Goal: Communication & Community: Connect with others

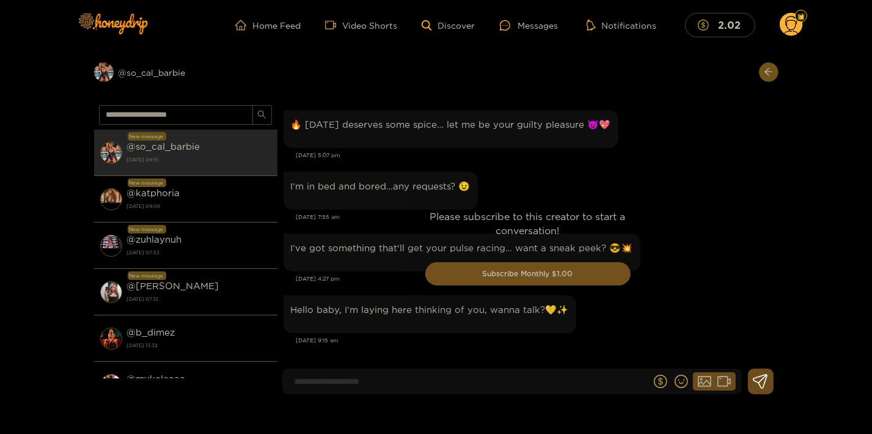
scroll to position [2306, 0]
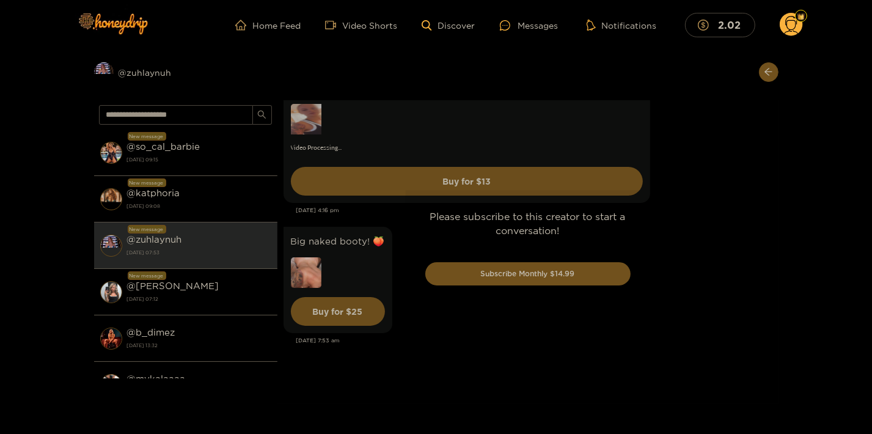
scroll to position [3684, 0]
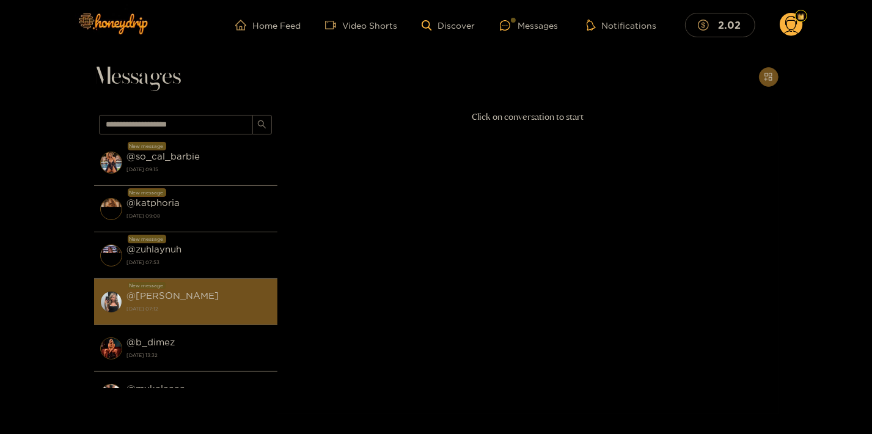
click at [169, 293] on div "@ kendra 18 September 2025 07:12" at bounding box center [199, 302] width 144 height 28
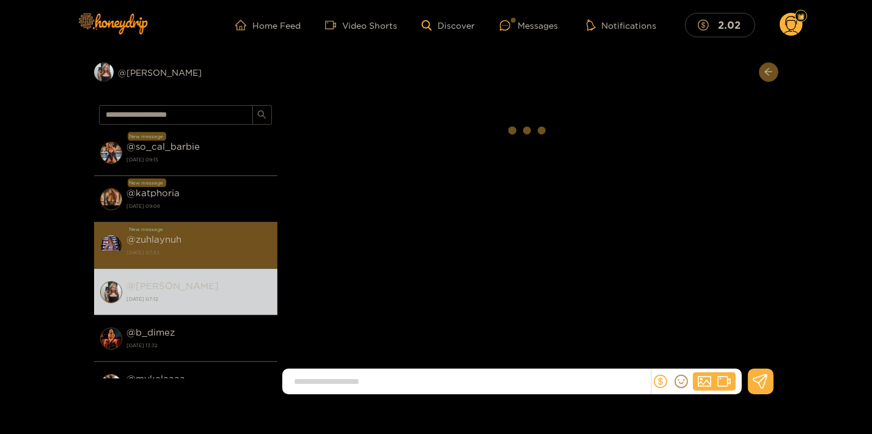
scroll to position [1376, 0]
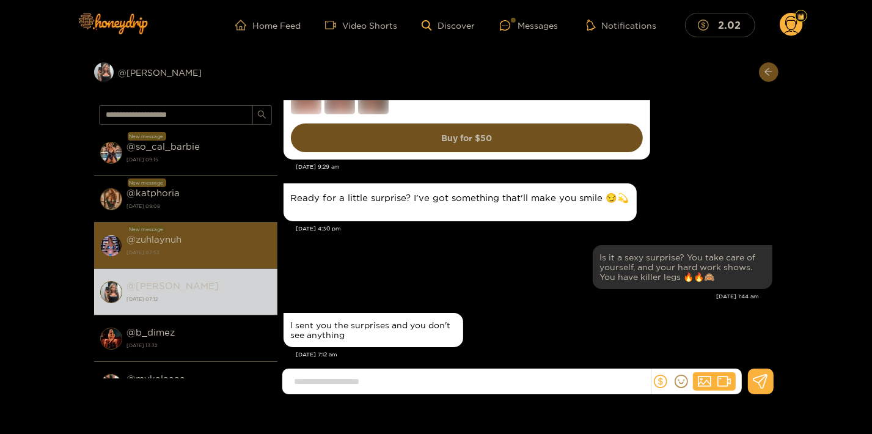
click at [196, 234] on div "@ zuhlaynuh 18 September 2025 07:53" at bounding box center [199, 246] width 144 height 28
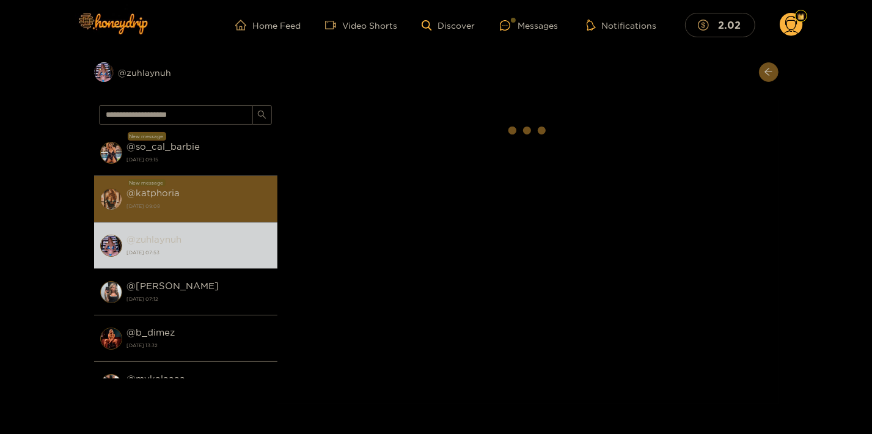
click at [196, 197] on div "@ katphoria 18 September 2025 09:08" at bounding box center [199, 199] width 144 height 28
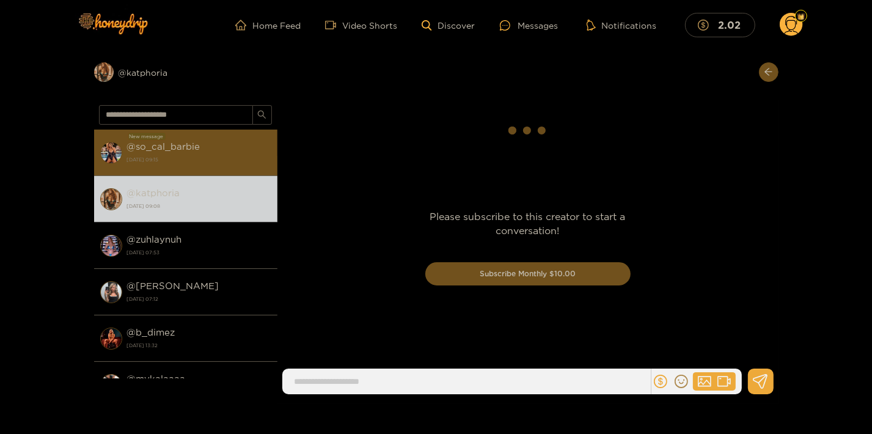
click at [199, 149] on strong "@ so_cal_barbie" at bounding box center [163, 146] width 73 height 10
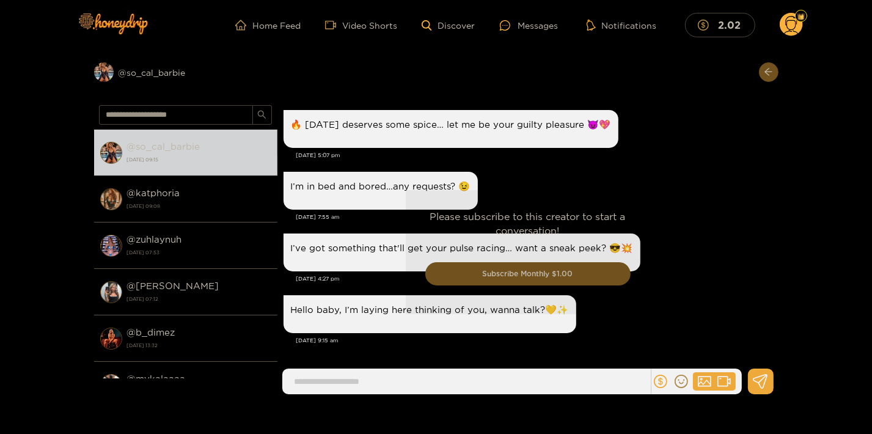
scroll to position [1802, 0]
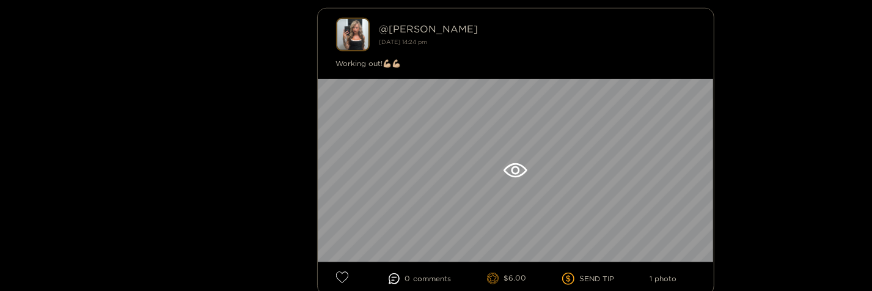
scroll to position [990, 0]
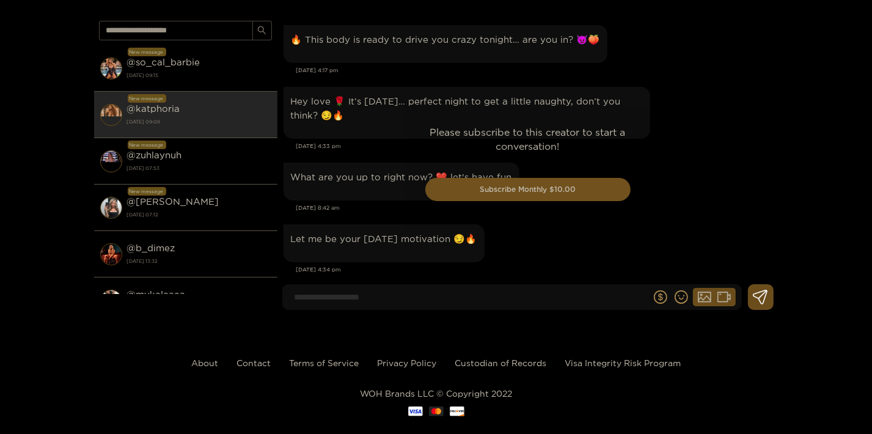
scroll to position [2715, 0]
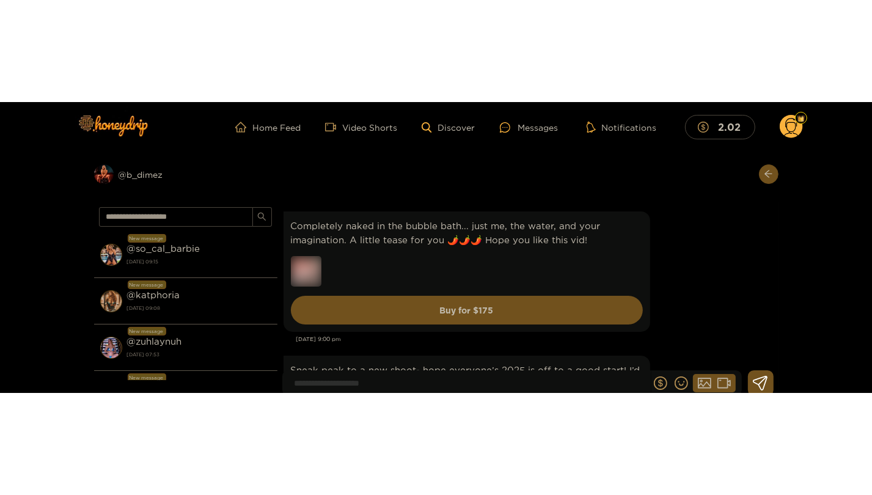
scroll to position [6935, 0]
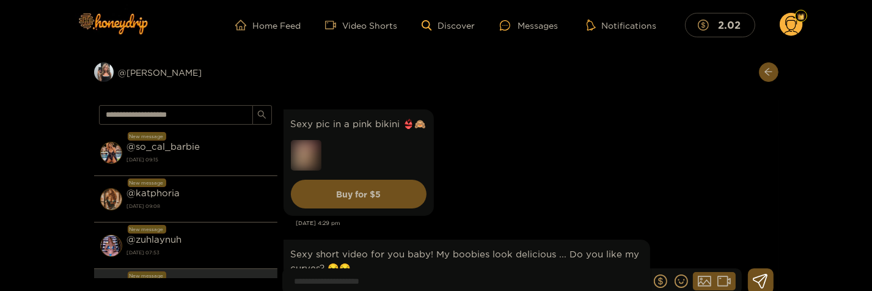
scroll to position [43183, 0]
